Goal: Find specific page/section: Find specific page/section

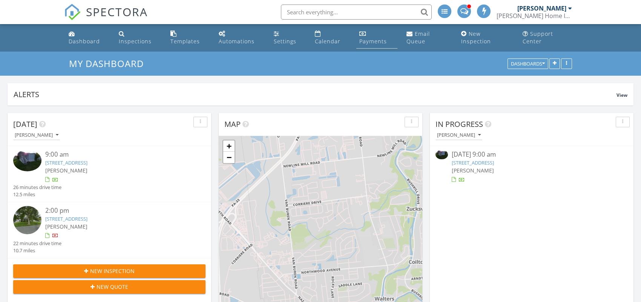
scroll to position [3, 3]
click at [375, 41] on div "Payments" at bounding box center [373, 41] width 28 height 7
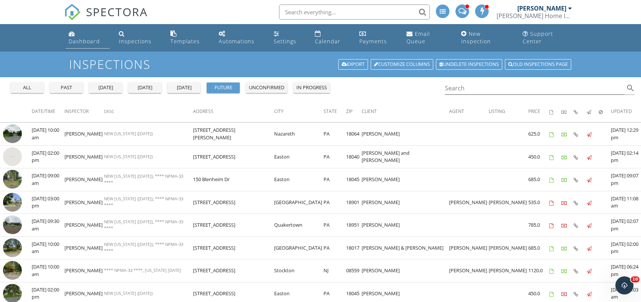
click at [92, 42] on div "Dashboard" at bounding box center [84, 41] width 31 height 7
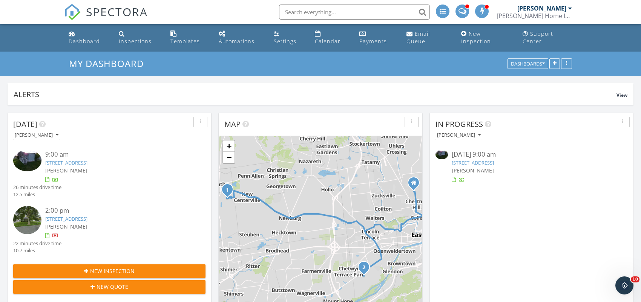
click at [478, 164] on link "234 Juniper Crossing, Bath, PA 18014" at bounding box center [472, 162] width 42 height 7
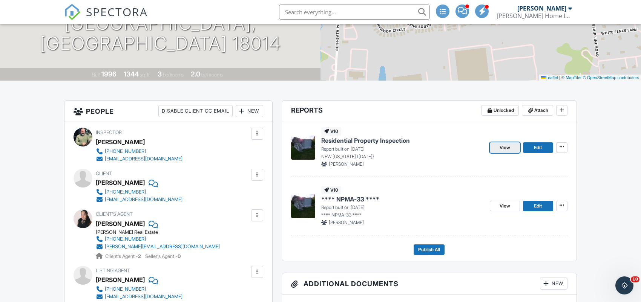
click at [507, 151] on span "View" at bounding box center [504, 148] width 11 height 8
